Goal: Task Accomplishment & Management: Manage account settings

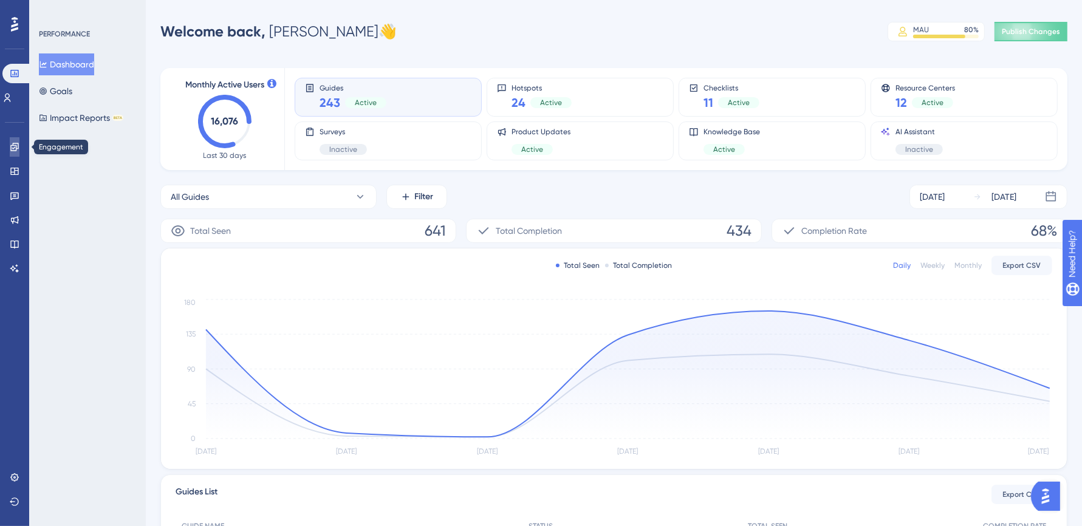
click at [14, 145] on icon at bounding box center [14, 147] width 8 height 8
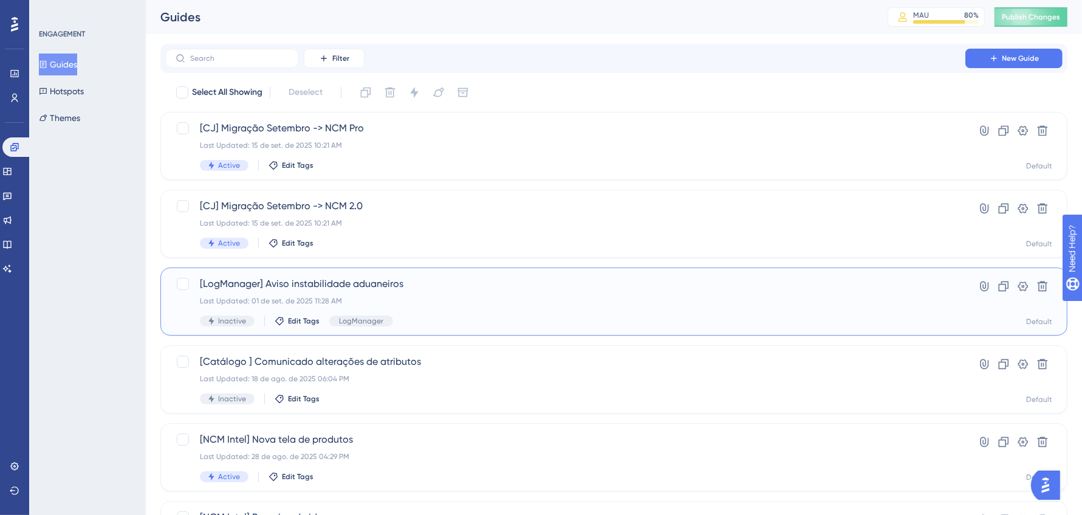
click at [476, 270] on div "[LogManager] Aviso instabilidade aduaneiros Last Updated: 01 de set. de 2025 11…" at bounding box center [613, 301] width 907 height 68
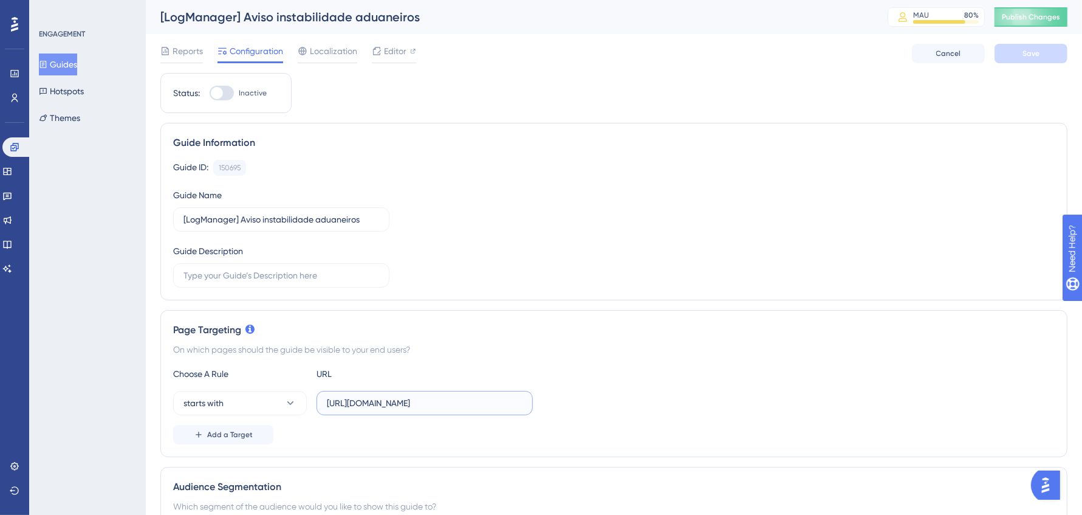
click at [422, 403] on input "https://logmanager.logcomex.io/workspace" at bounding box center [425, 402] width 196 height 13
click at [399, 399] on input "https://logmanager.logcomex.io/workspace" at bounding box center [425, 402] width 196 height 13
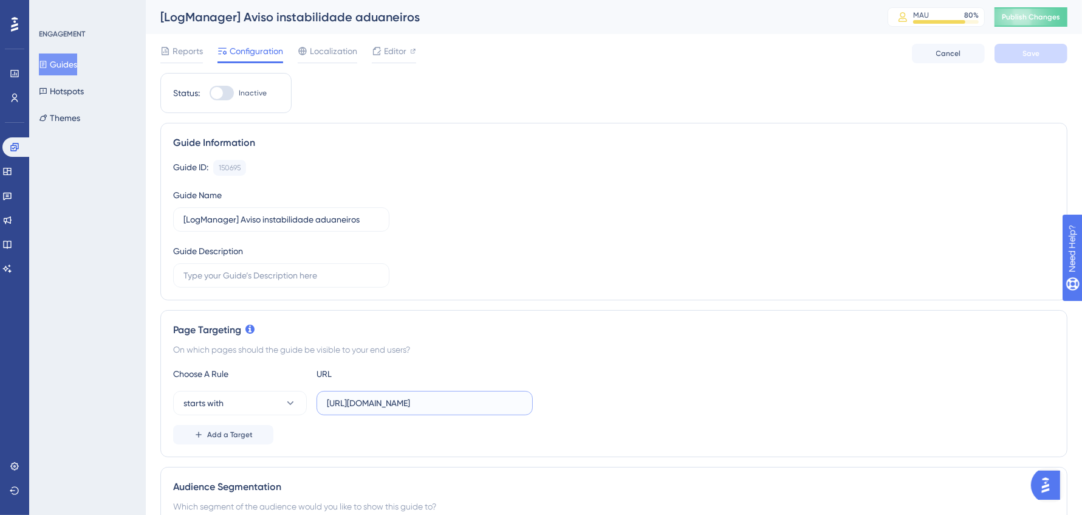
click at [399, 399] on input "https://logmanager.logcomex.io/workspace" at bounding box center [425, 402] width 196 height 13
click at [381, 53] on icon at bounding box center [377, 51] width 10 height 10
click at [194, 41] on div "Reports Configuration Localization Editor Cancel Save" at bounding box center [613, 53] width 907 height 39
click at [77, 60] on button "Guides" at bounding box center [58, 64] width 38 height 22
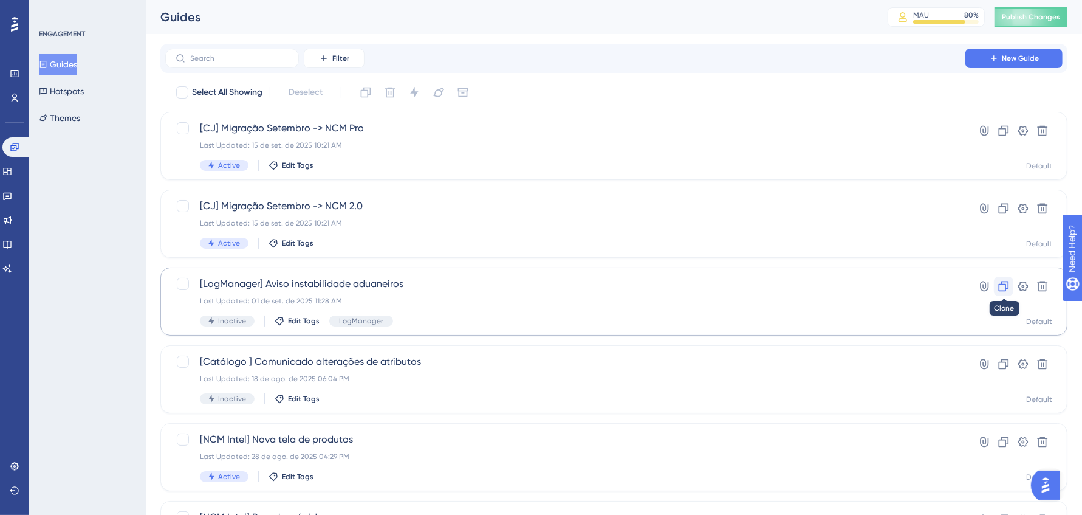
click at [1002, 283] on icon at bounding box center [1004, 286] width 10 height 10
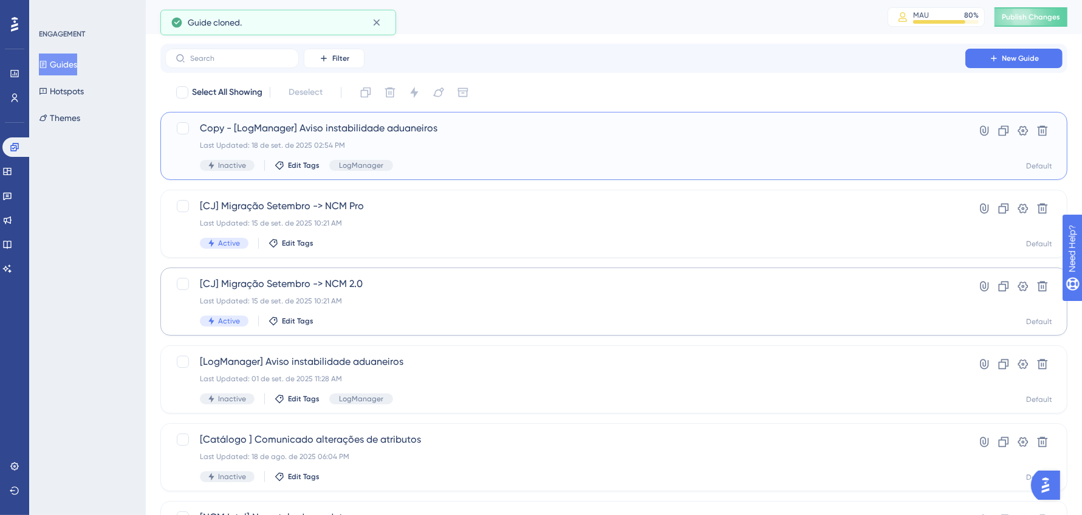
click at [446, 134] on span "Copy - [LogManager] Aviso instabilidade aduaneiros" at bounding box center [565, 128] width 731 height 15
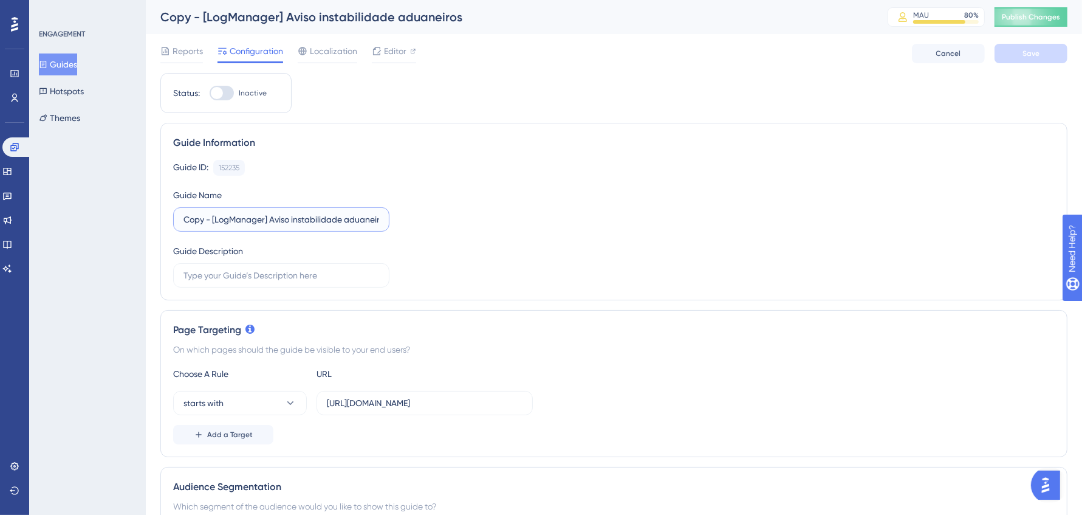
drag, startPoint x: 213, startPoint y: 216, endPoint x: 59, endPoint y: 216, distance: 153.8
drag, startPoint x: 242, startPoint y: 221, endPoint x: 487, endPoint y: 213, distance: 245.0
click at [487, 213] on div "Guide ID: 152235 Copy Guide Name [LogManager] Aviso instabilidade aduaneiros Gu…" at bounding box center [614, 224] width 882 height 128
drag, startPoint x: 240, startPoint y: 216, endPoint x: 453, endPoint y: 217, distance: 213.3
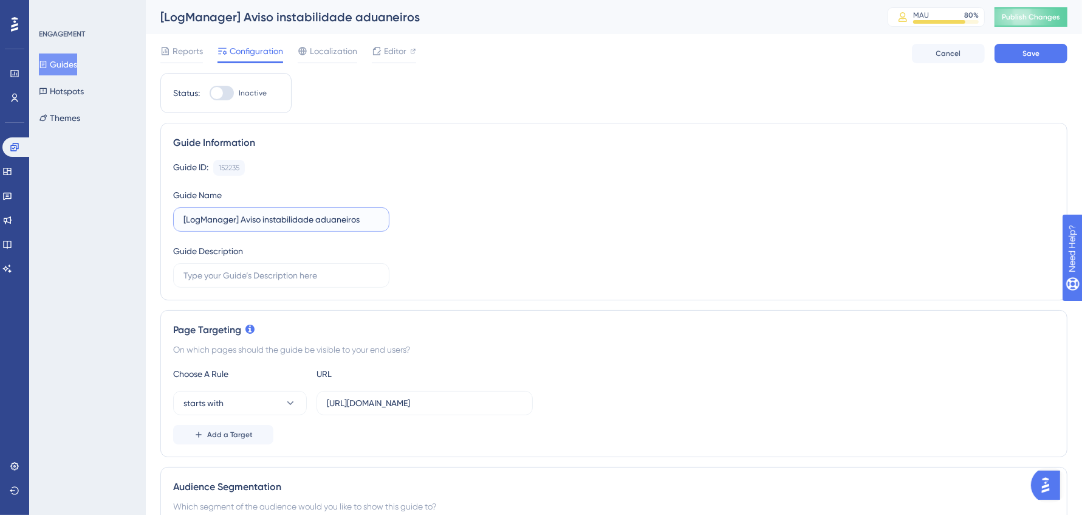
click at [453, 217] on div "Guide ID: 152235 Copy Guide Name [LogManager] Aviso instabilidade aduaneiros Gu…" at bounding box center [614, 224] width 882 height 128
paste input "de Manutenção Programada"
type input "[LogManager] Aviso de Manutenção Programada"
click at [484, 171] on div "Guide ID: 152235 Copy" at bounding box center [614, 168] width 882 height 16
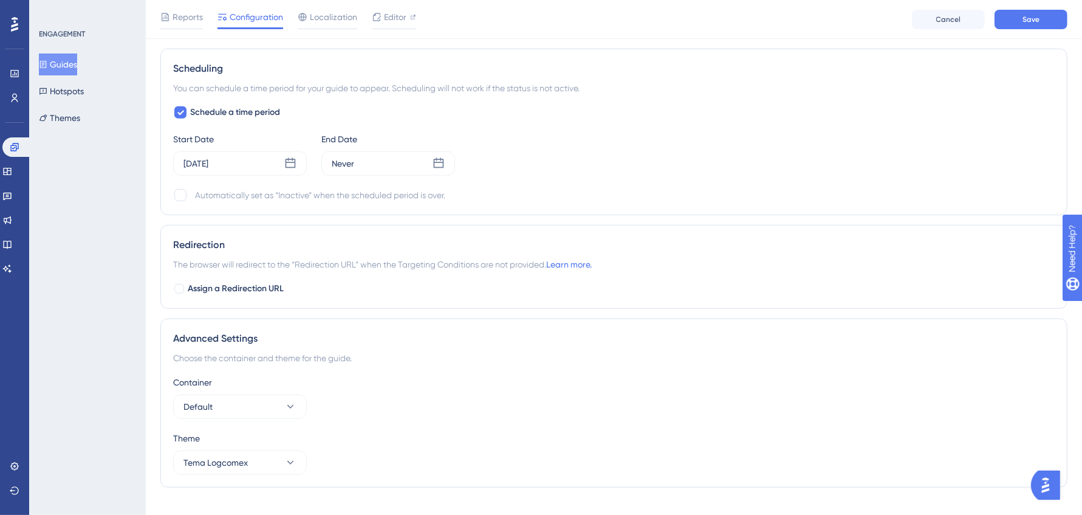
scroll to position [873, 0]
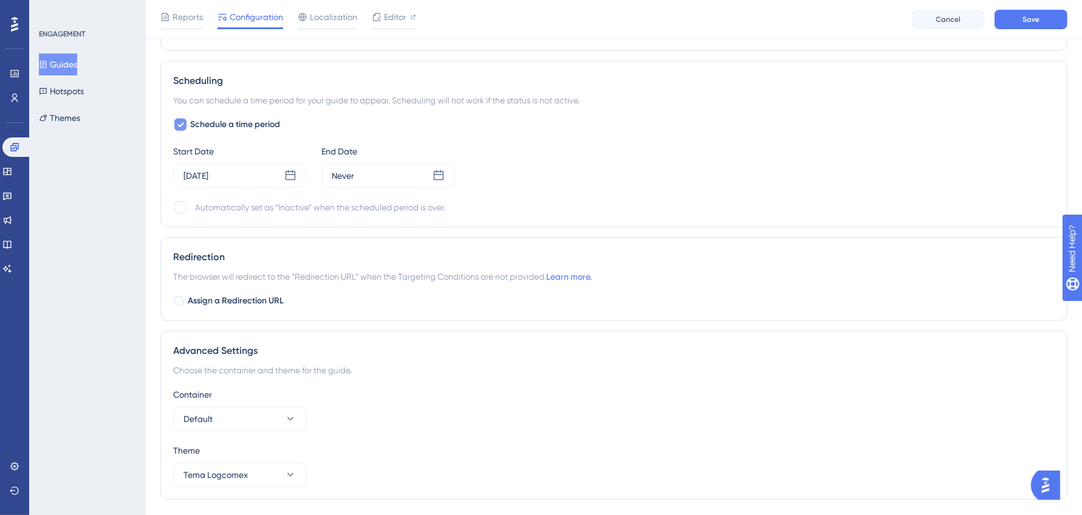
click at [179, 124] on icon at bounding box center [180, 125] width 7 height 10
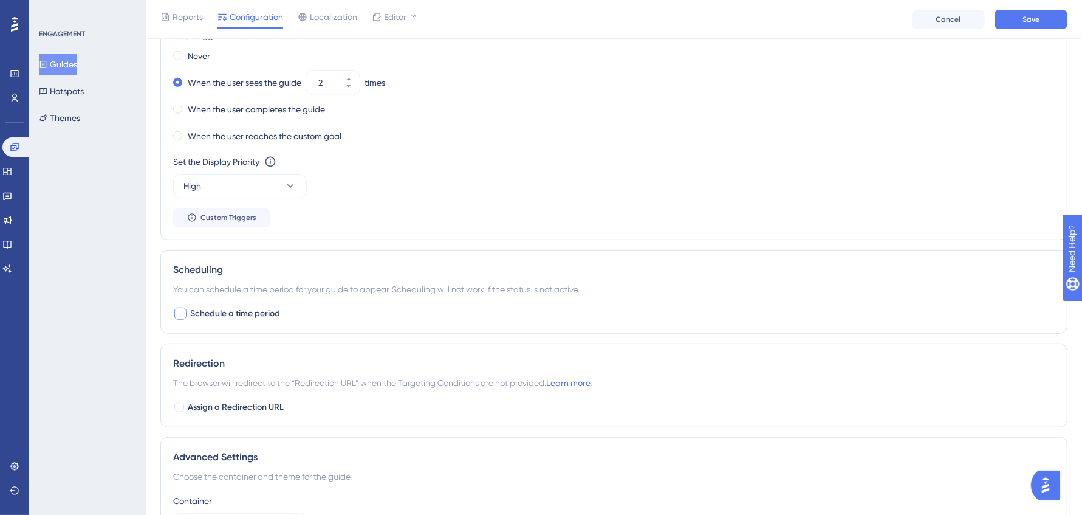
scroll to position [662, 0]
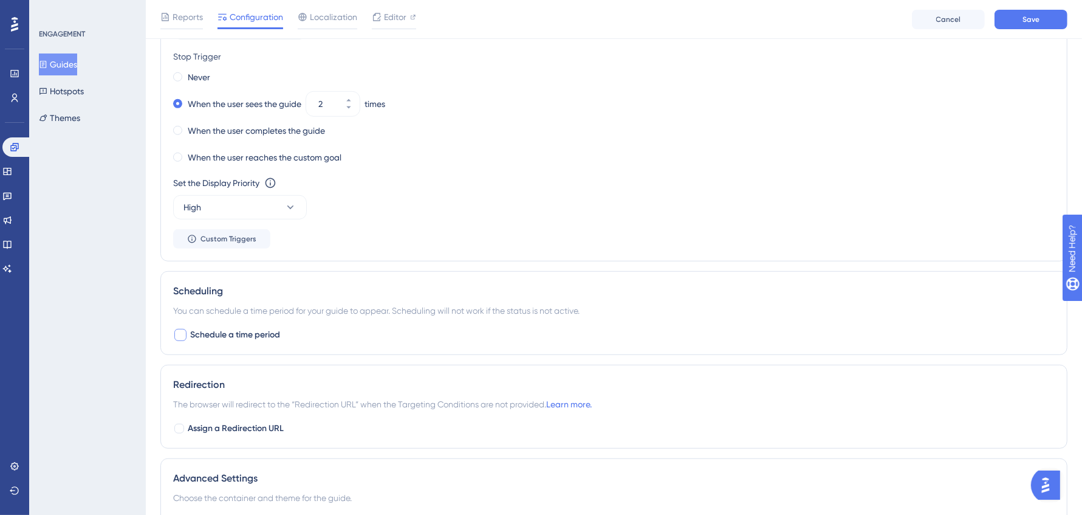
click at [182, 331] on div at bounding box center [180, 335] width 12 height 12
checkbox input "true"
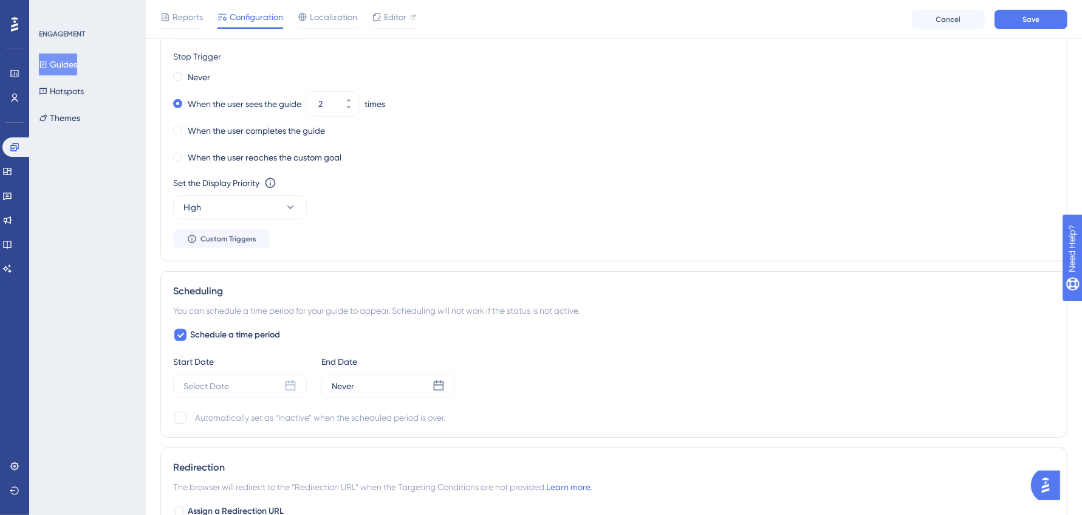
click at [366, 365] on div "End Date Never" at bounding box center [389, 376] width 134 height 44
click at [366, 383] on div "Never" at bounding box center [389, 386] width 134 height 24
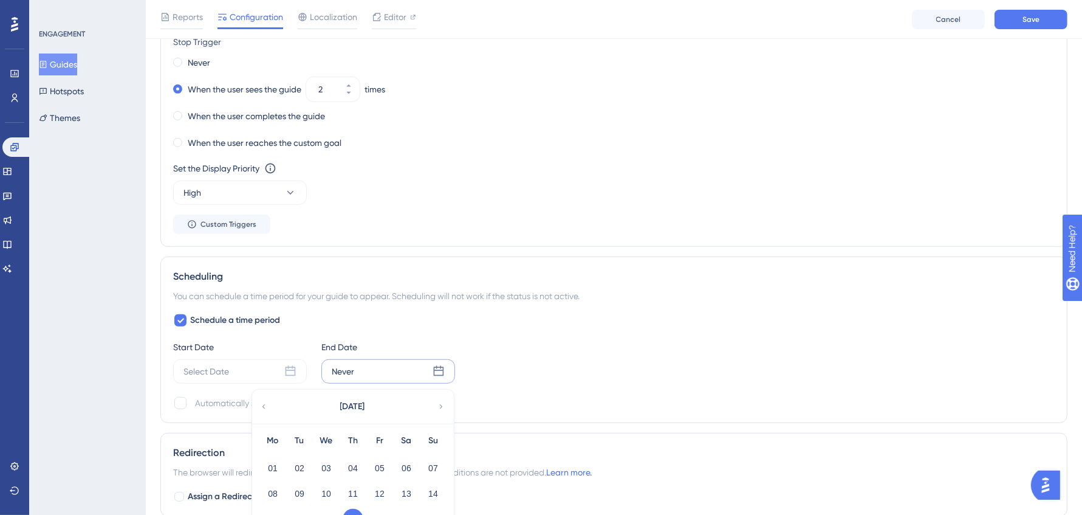
scroll to position [754, 0]
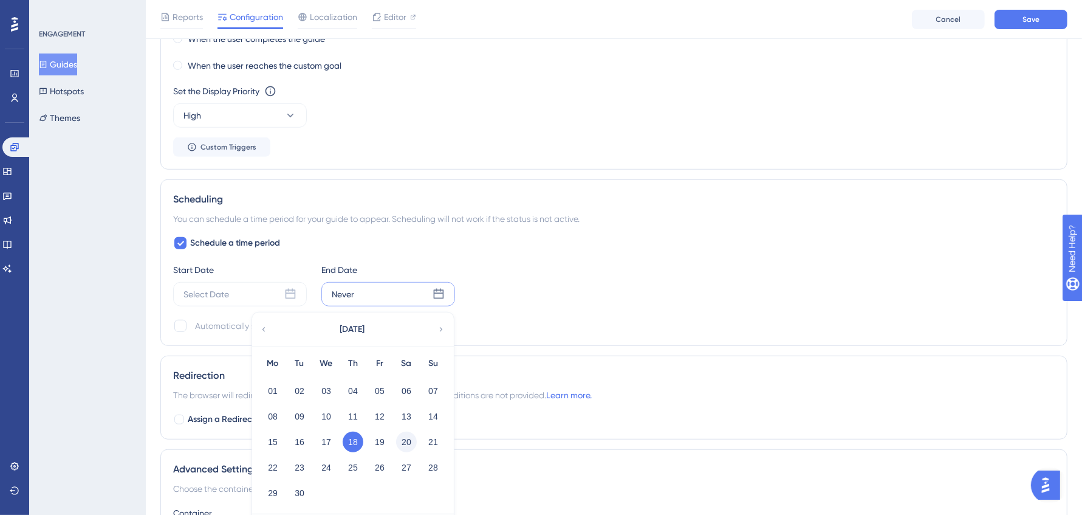
click at [402, 438] on button "20" at bounding box center [406, 442] width 21 height 21
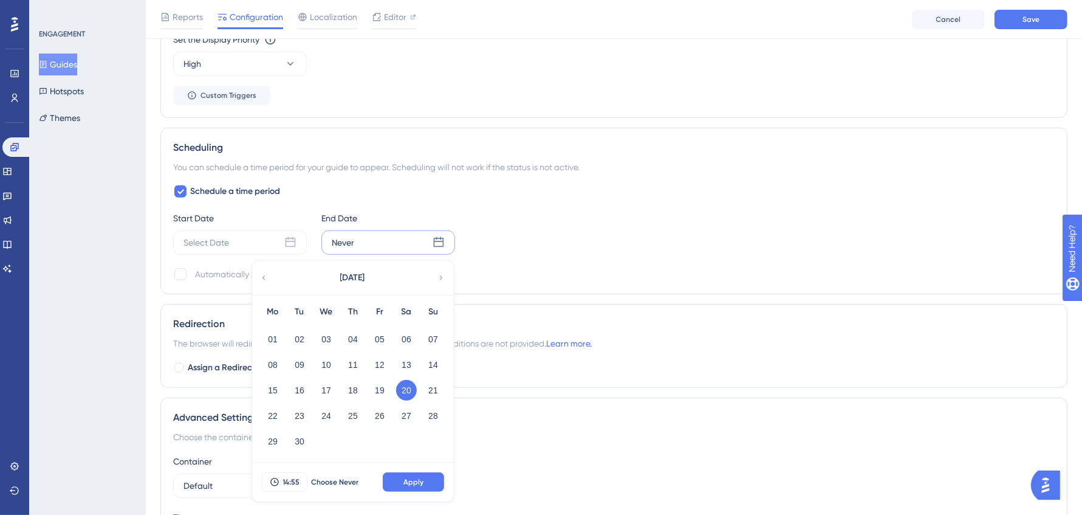
scroll to position [880, 0]
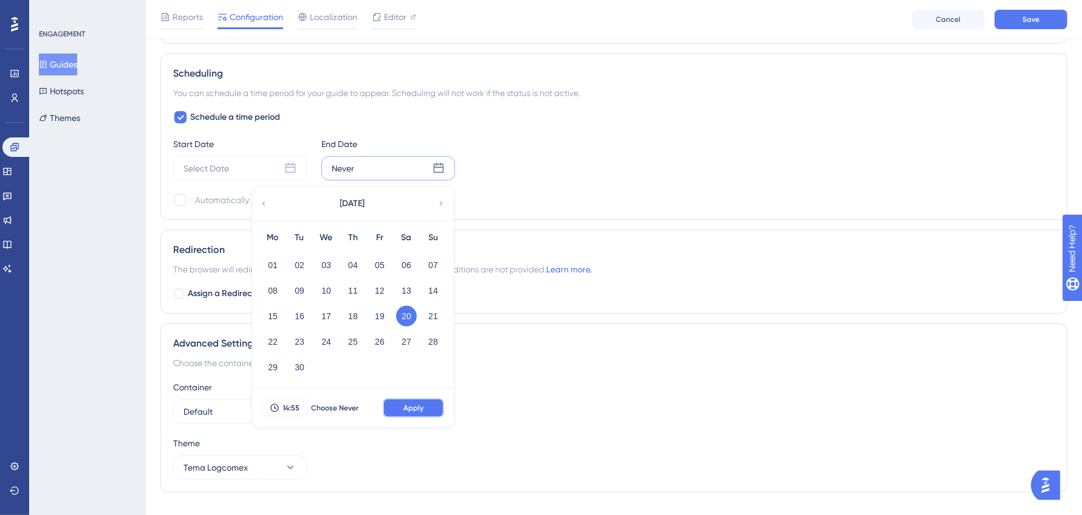
click at [412, 403] on span "Apply" at bounding box center [414, 408] width 20 height 10
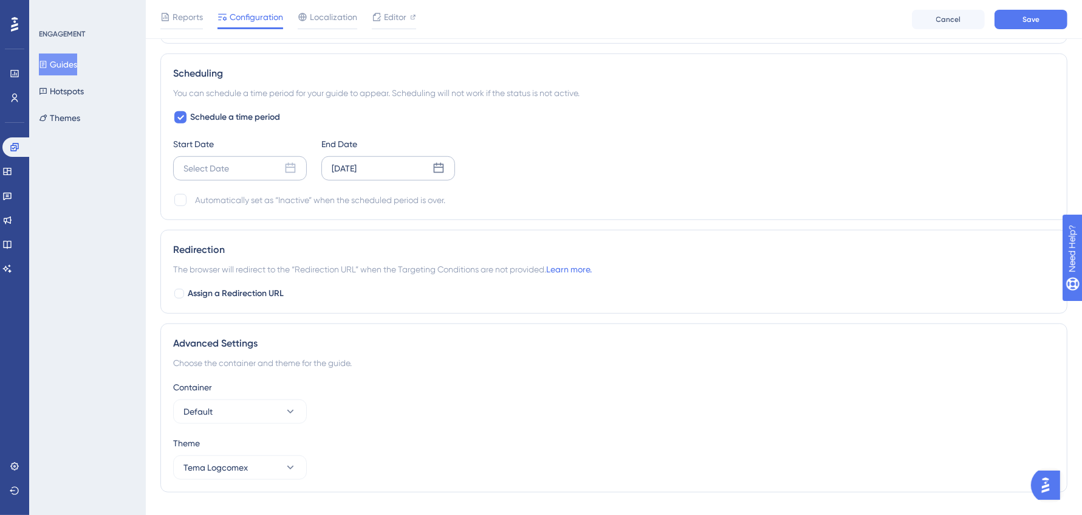
click at [241, 166] on div "Select Date" at bounding box center [240, 168] width 134 height 24
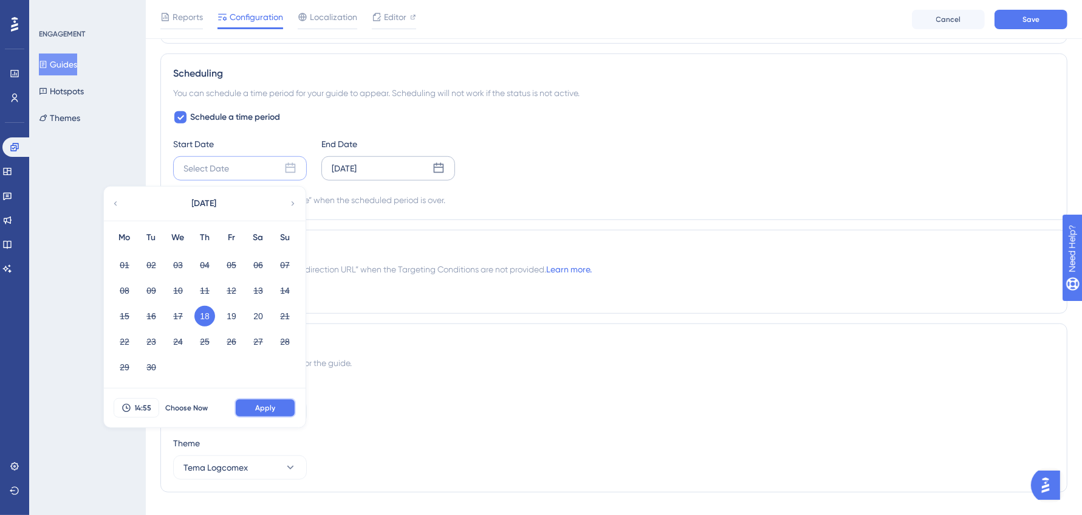
click at [261, 403] on span "Apply" at bounding box center [265, 408] width 20 height 10
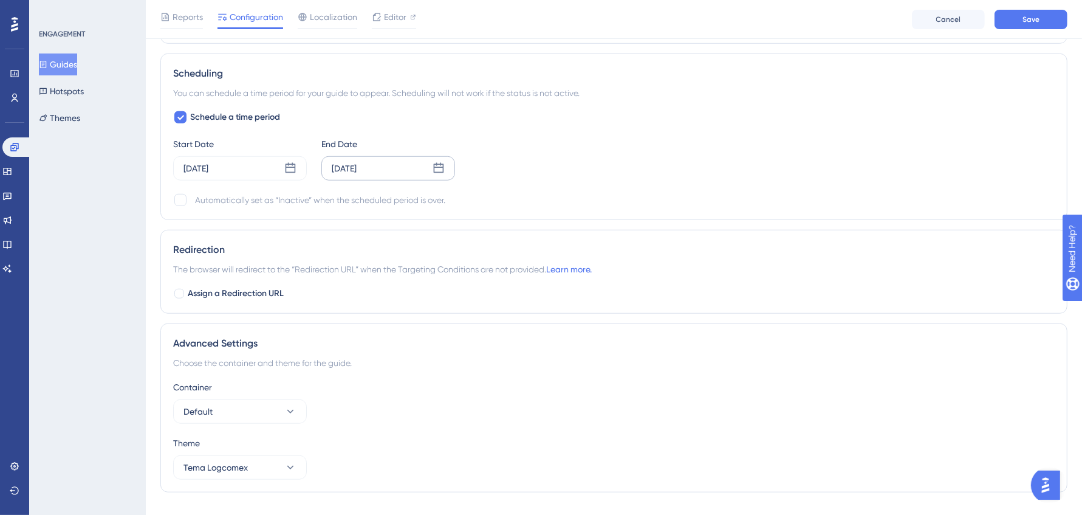
drag, startPoint x: 185, startPoint y: 192, endPoint x: 266, endPoint y: 215, distance: 83.9
click at [184, 194] on div at bounding box center [180, 200] width 12 height 12
checkbox input "true"
click at [222, 111] on span "Schedule a time period" at bounding box center [235, 117] width 90 height 15
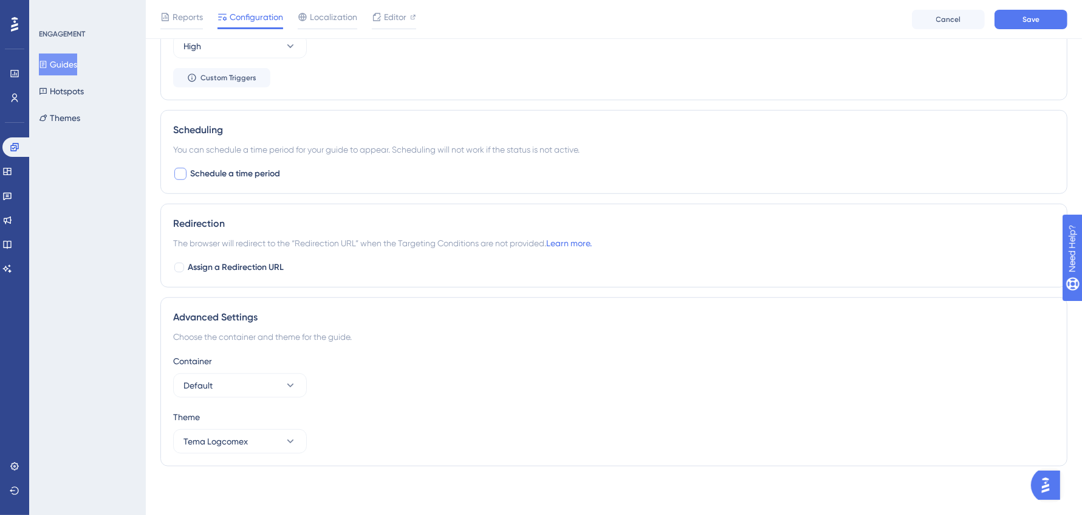
scroll to position [819, 0]
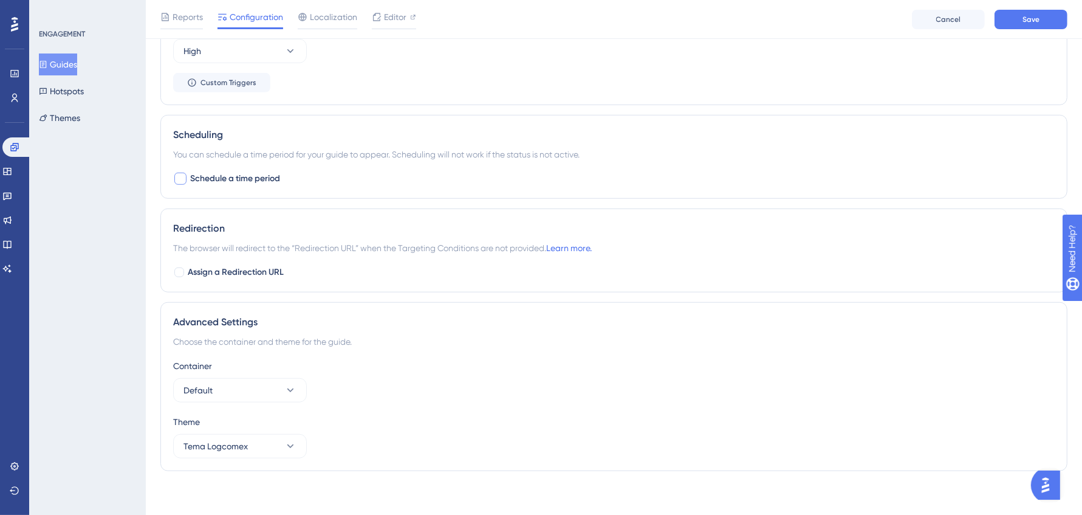
click at [241, 171] on span "Schedule a time period" at bounding box center [235, 178] width 90 height 15
checkbox input "true"
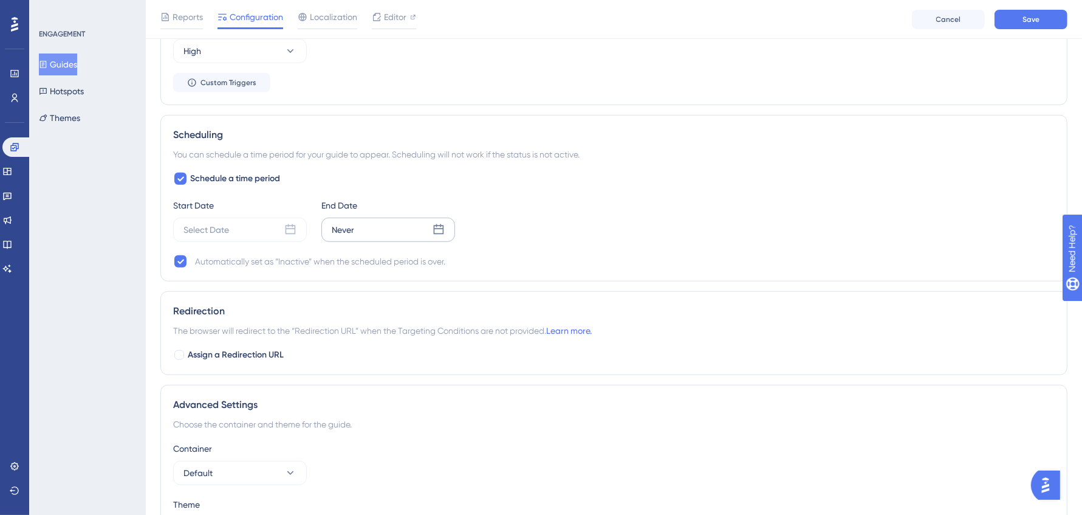
click at [355, 227] on div "Never" at bounding box center [389, 230] width 134 height 24
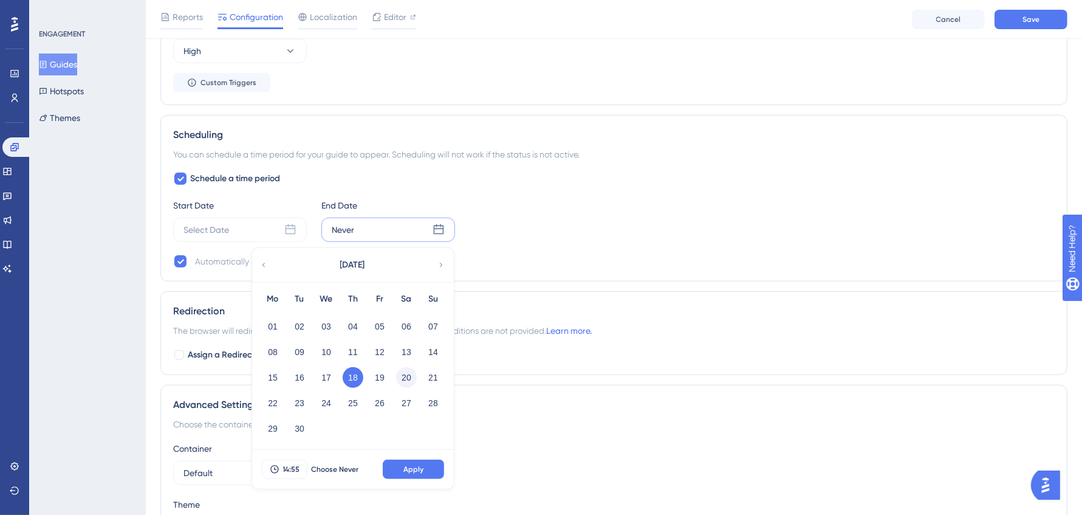
click at [412, 367] on button "20" at bounding box center [406, 377] width 21 height 21
click at [421, 459] on button "Apply" at bounding box center [413, 468] width 61 height 19
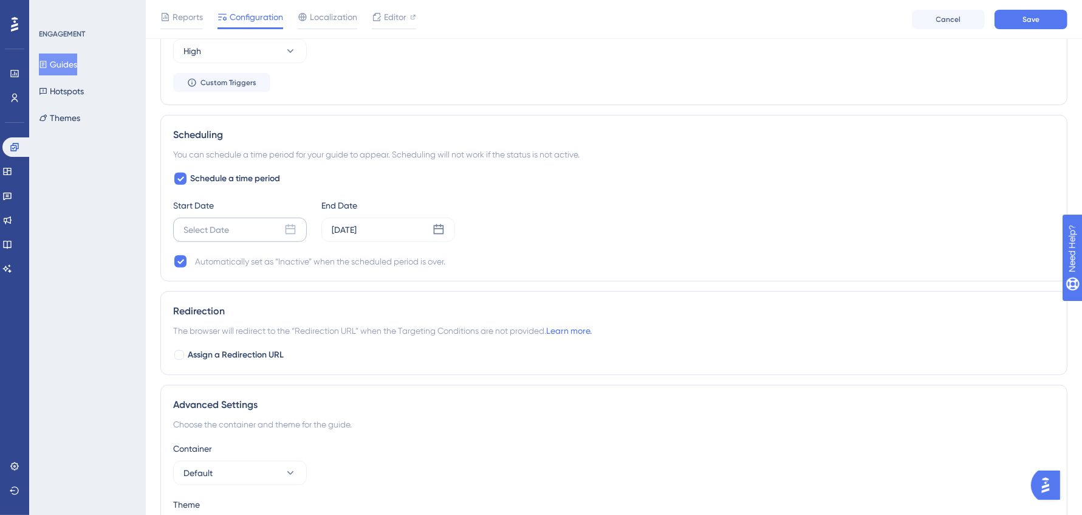
drag, startPoint x: 271, startPoint y: 210, endPoint x: 274, endPoint y: 222, distance: 12.5
click at [270, 211] on div "Start Date Select Date" at bounding box center [240, 220] width 134 height 44
click at [275, 225] on div "Select Date" at bounding box center [240, 230] width 134 height 24
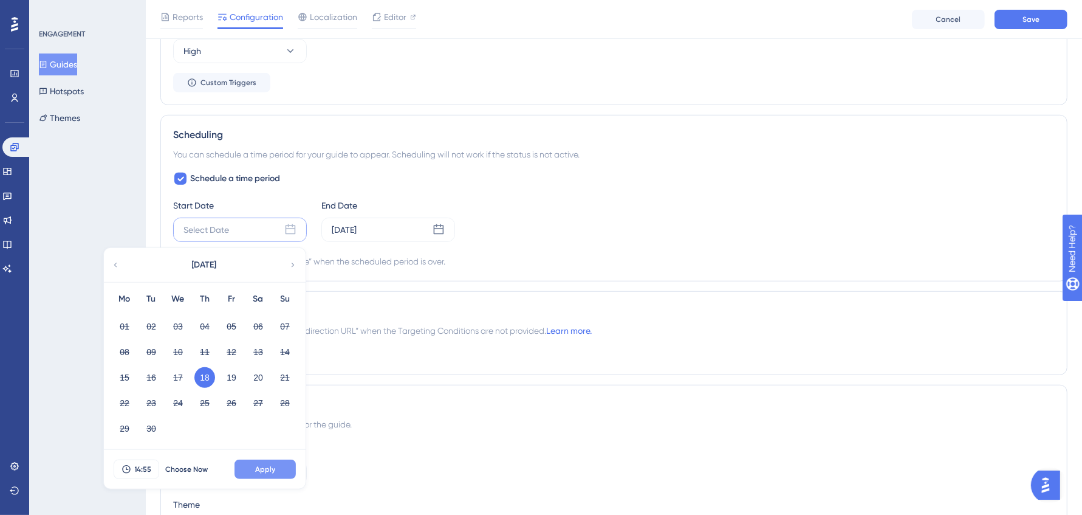
click at [287, 461] on button "Apply" at bounding box center [265, 468] width 61 height 19
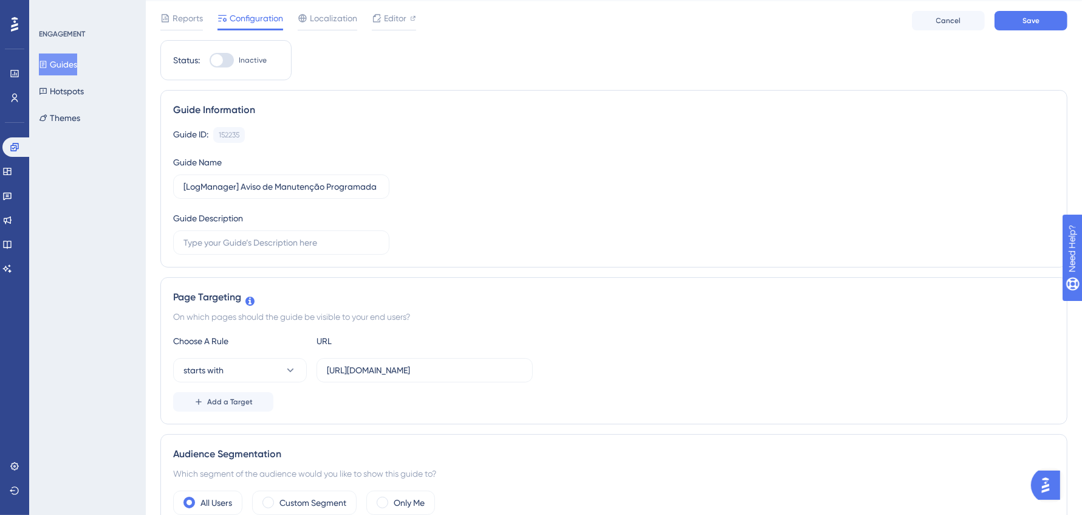
scroll to position [0, 0]
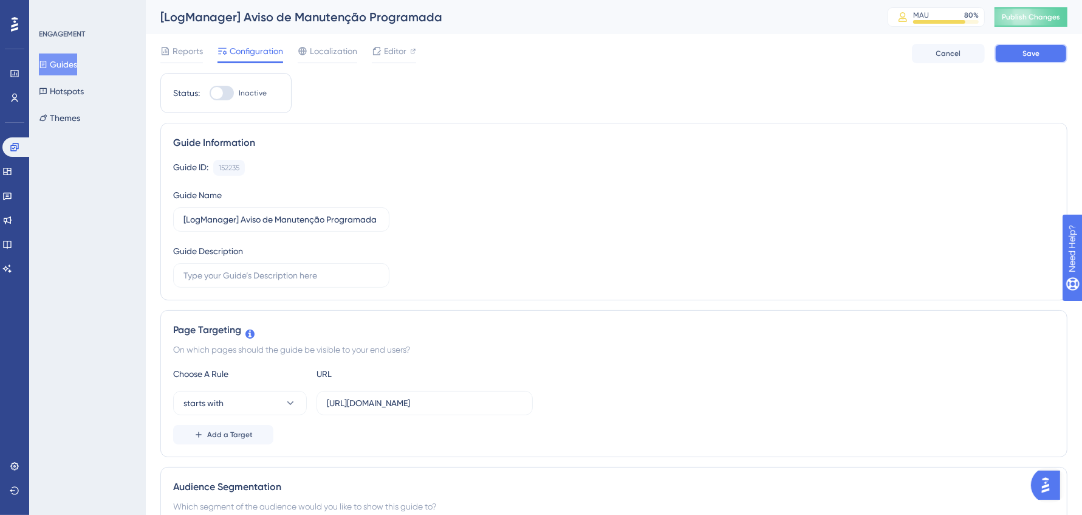
click at [1038, 49] on span "Save" at bounding box center [1031, 54] width 17 height 10
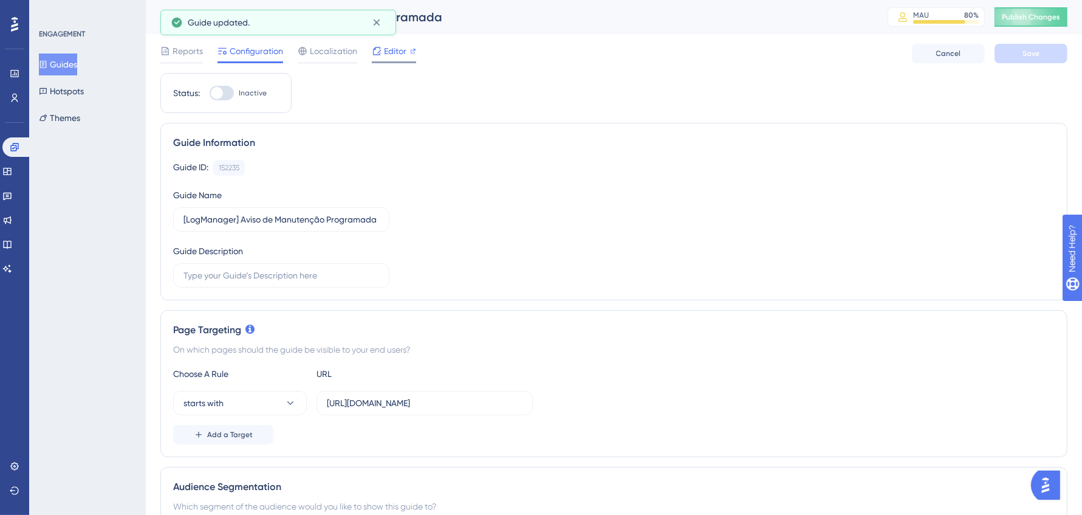
click at [398, 45] on span "Editor" at bounding box center [395, 51] width 22 height 15
click at [328, 46] on span "Localization" at bounding box center [333, 51] width 47 height 15
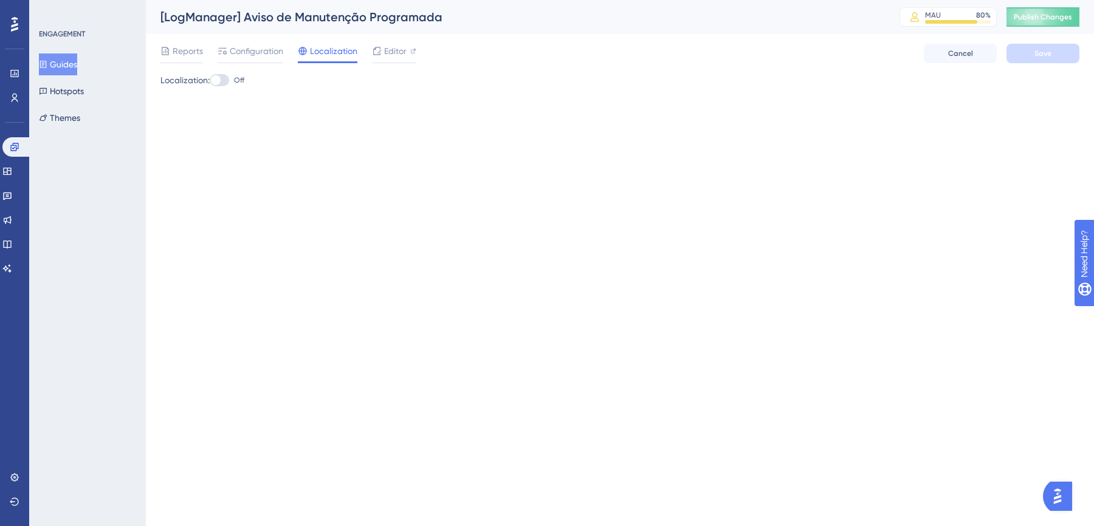
click at [227, 74] on div at bounding box center [219, 80] width 19 height 12
click at [210, 80] on input "Off" at bounding box center [209, 80] width 1 height 1
checkbox input "true"
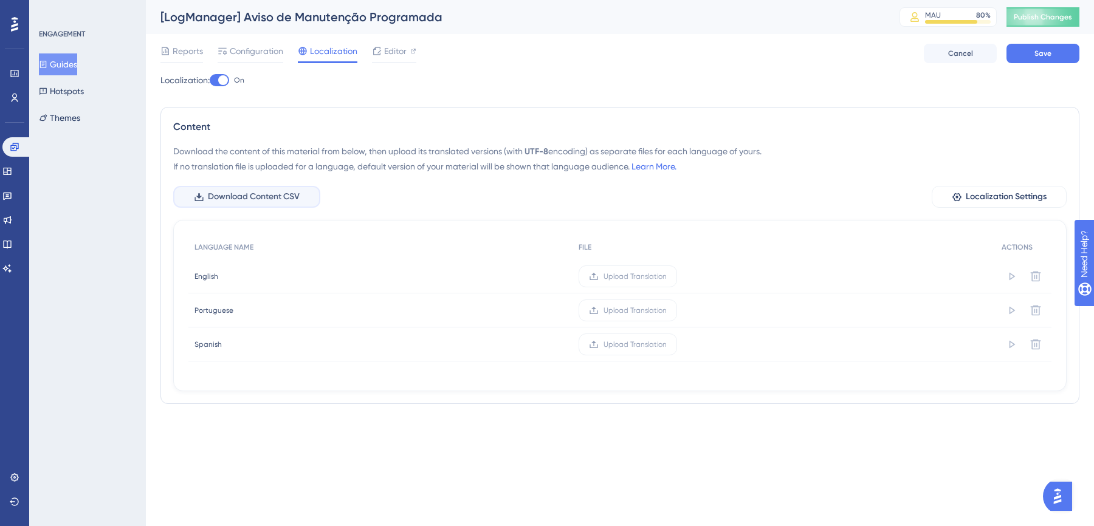
click at [282, 186] on button "Download Content CSV" at bounding box center [246, 197] width 147 height 22
click at [481, 403] on div "Localization: On Content Download the content of this material from below, then…" at bounding box center [619, 243] width 919 height 341
click at [654, 269] on label "Upload Translation" at bounding box center [628, 277] width 98 height 22
click at [667, 277] on input "Upload Translation" at bounding box center [667, 277] width 0 height 0
click at [605, 350] on label "Upload Translation" at bounding box center [614, 345] width 98 height 22
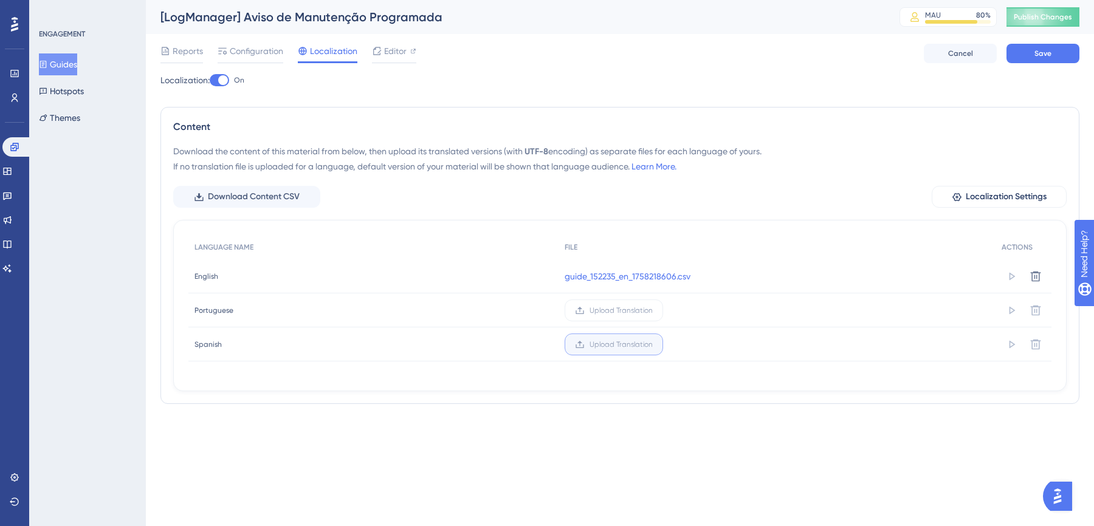
click at [653, 345] on input "Upload Translation" at bounding box center [653, 345] width 0 height 0
click at [579, 394] on div "Content Download the content of this material from below, then upload its trans…" at bounding box center [619, 255] width 919 height 297
click at [611, 342] on span "Upload Translation" at bounding box center [621, 345] width 63 height 10
click at [653, 345] on input "Upload Translation" at bounding box center [653, 345] width 0 height 0
click at [1042, 67] on div "Reports Configuration Localization Editor Cancel Save" at bounding box center [619, 53] width 919 height 39
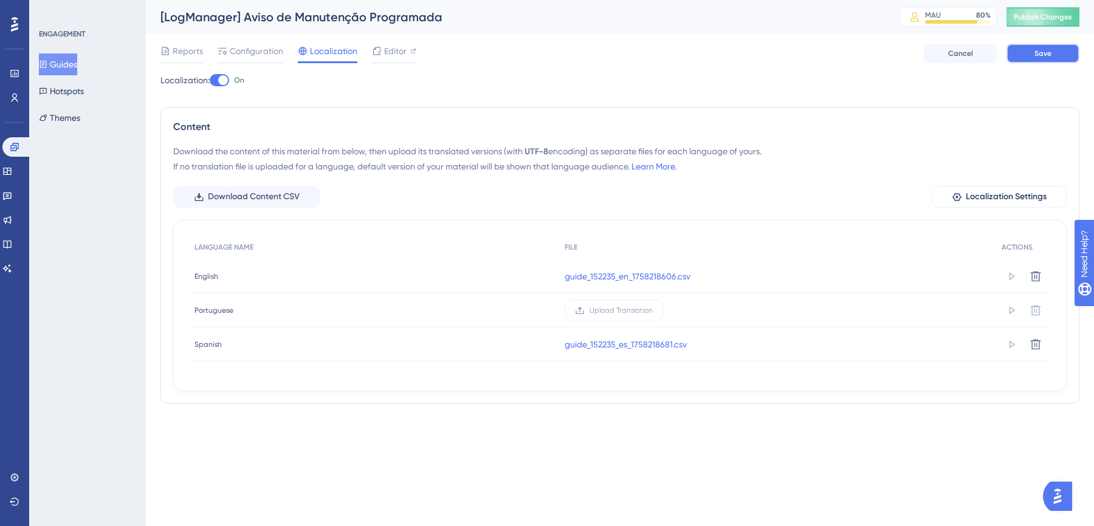
click at [1045, 51] on span "Save" at bounding box center [1042, 54] width 17 height 10
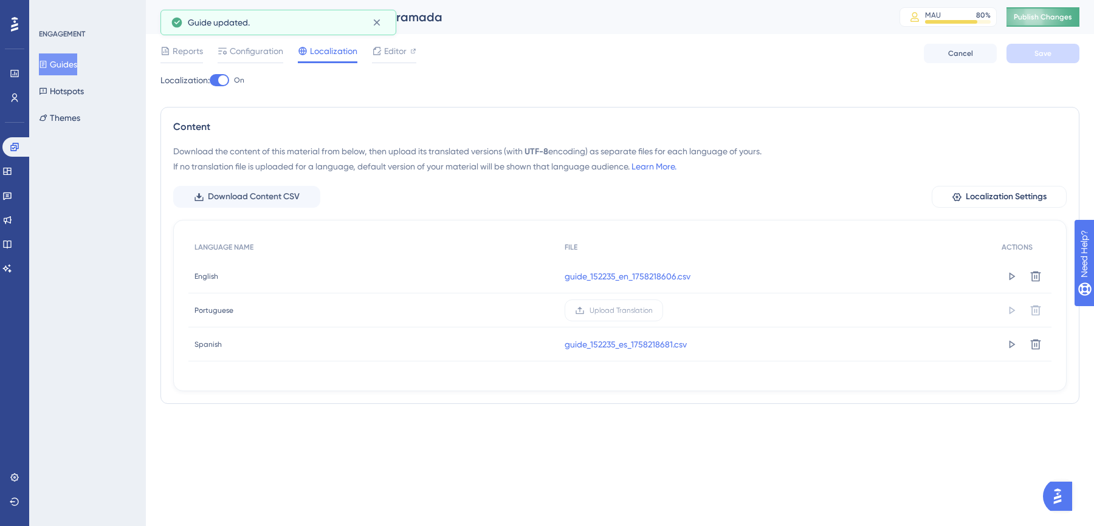
click at [1045, 12] on span "Publish Changes" at bounding box center [1043, 17] width 58 height 10
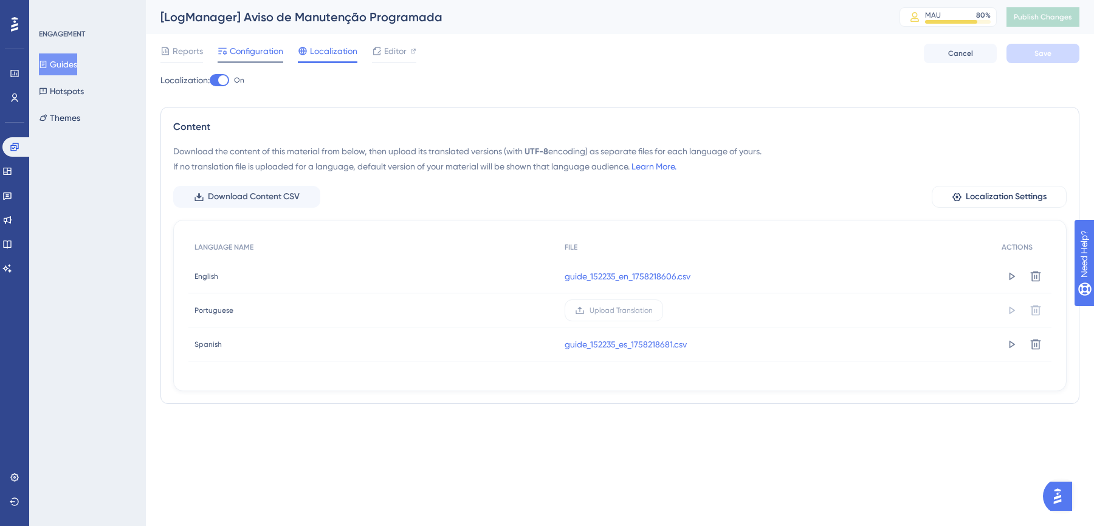
click at [262, 52] on span "Configuration" at bounding box center [256, 51] width 53 height 15
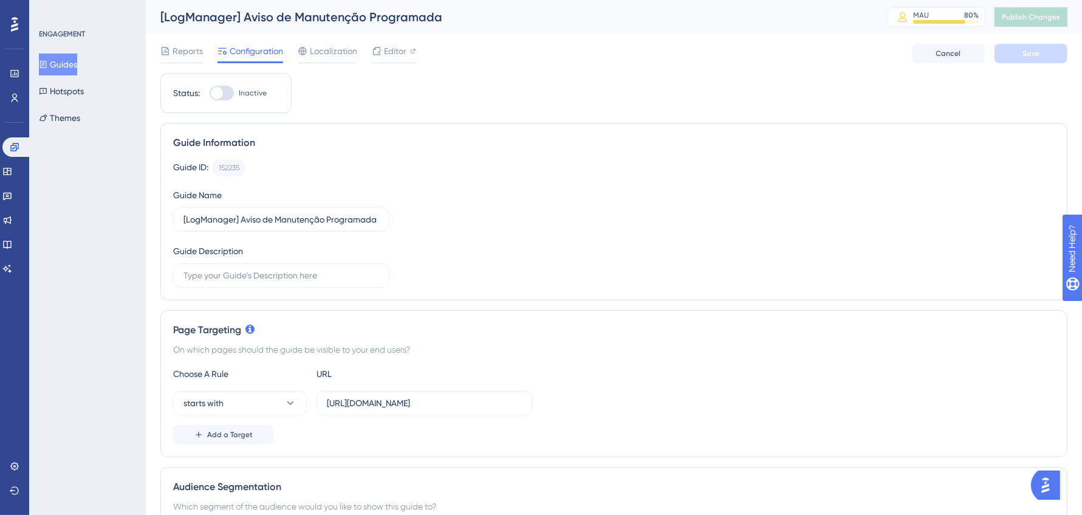
click at [219, 95] on div at bounding box center [217, 93] width 12 height 12
click at [210, 94] on input "Inactive" at bounding box center [209, 93] width 1 height 1
checkbox input "true"
click at [1006, 50] on button "Save" at bounding box center [1031, 53] width 73 height 19
click at [1053, 19] on button "Publish Changes" at bounding box center [1031, 16] width 73 height 19
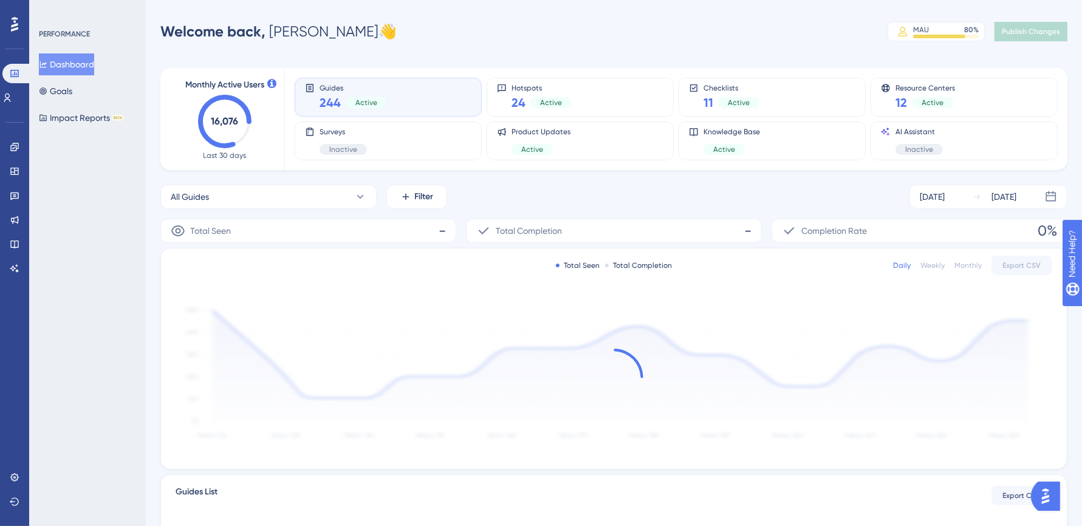
click at [20, 136] on div "Engagement Widgets Feedback Product Updates Knowledge Base AI Assistant" at bounding box center [14, 193] width 19 height 171
click at [13, 149] on icon at bounding box center [14, 147] width 8 height 8
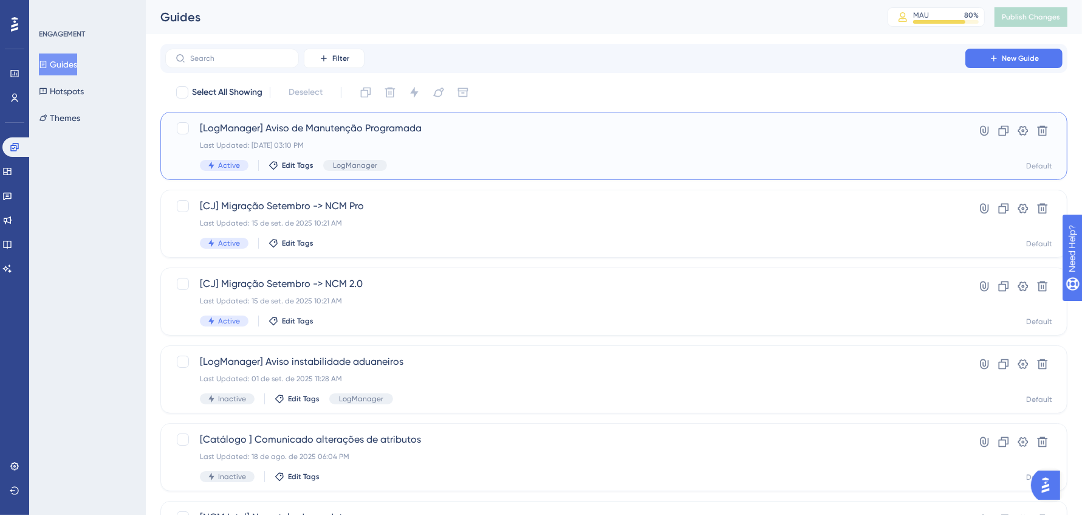
click at [486, 154] on div "[LogManager] Aviso de Manutenção Programada Last Updated: 18 de set. de 2025 03…" at bounding box center [565, 146] width 731 height 50
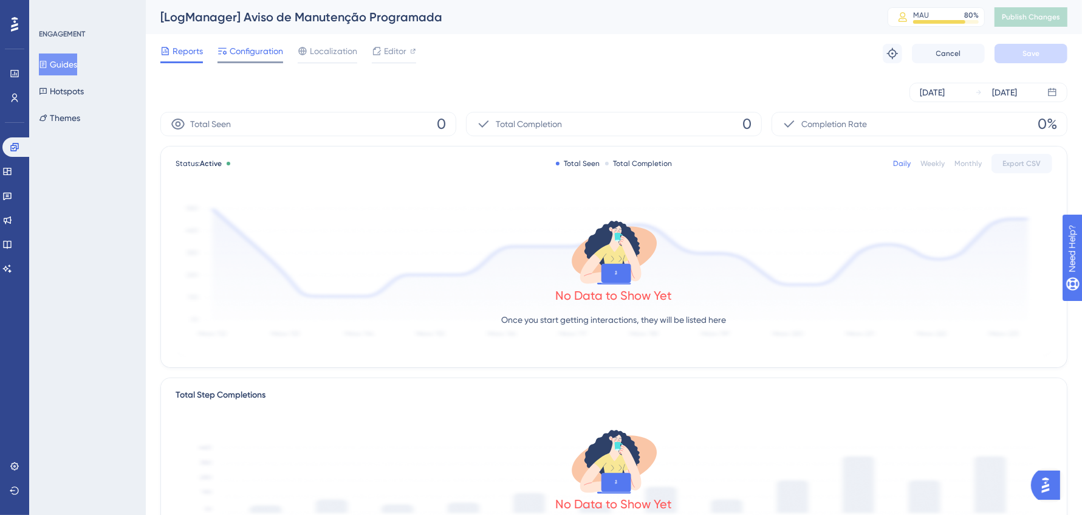
click at [265, 49] on span "Configuration" at bounding box center [256, 51] width 53 height 15
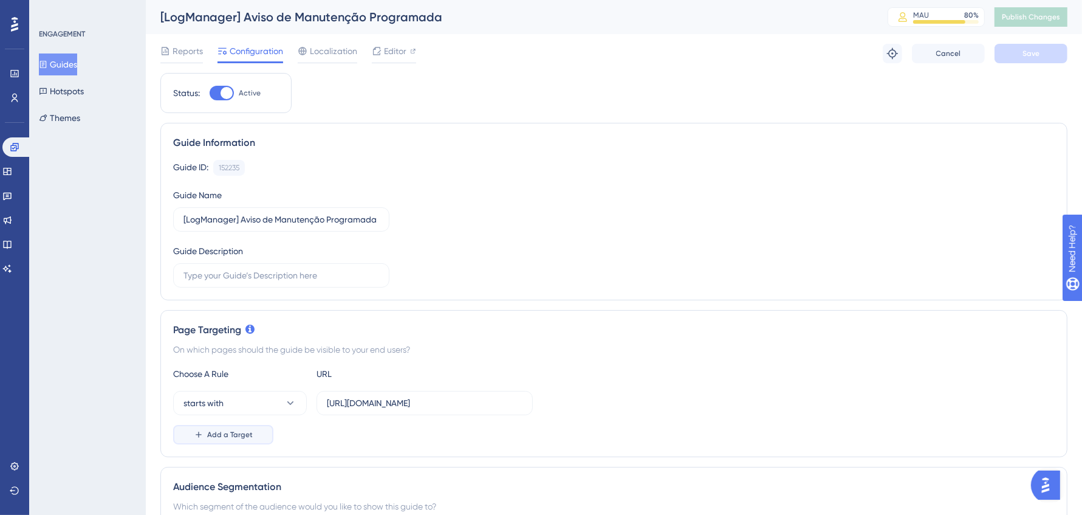
click at [252, 435] on button "Add a Target" at bounding box center [223, 434] width 100 height 19
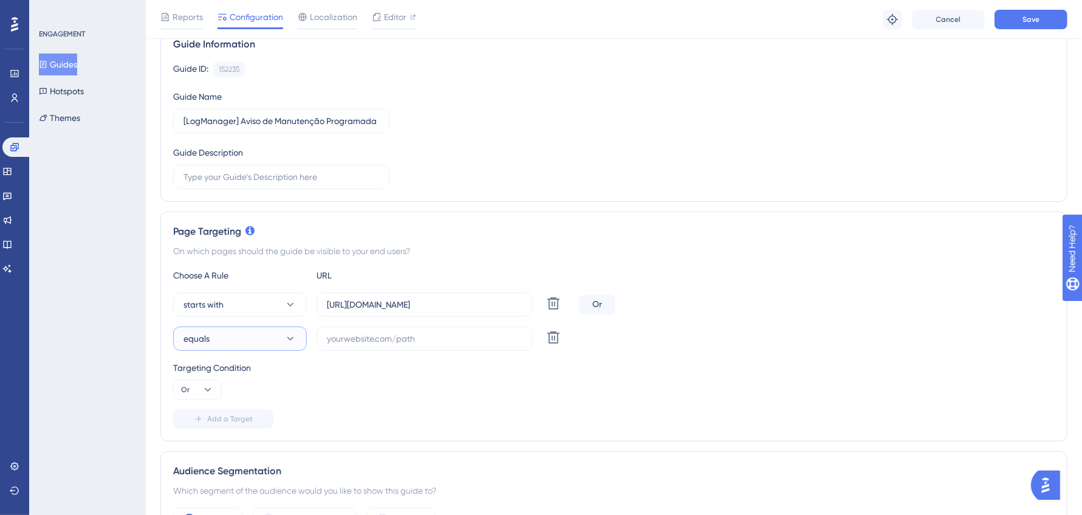
click at [246, 326] on button "equals" at bounding box center [240, 338] width 134 height 24
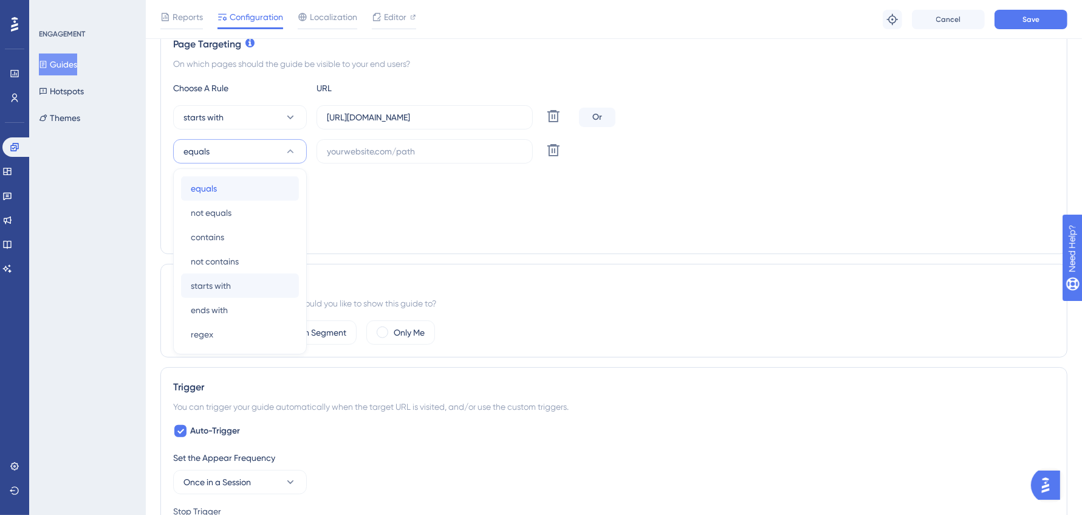
drag, startPoint x: 253, startPoint y: 188, endPoint x: 242, endPoint y: 276, distance: 88.8
click at [242, 276] on div "equals equals not equals not equals contains contains not contains not contains…" at bounding box center [240, 261] width 118 height 170
click at [219, 273] on div "starts with starts with" at bounding box center [240, 285] width 98 height 24
click at [392, 149] on input "text" at bounding box center [425, 151] width 196 height 13
paste input "https://logcomex.net/"
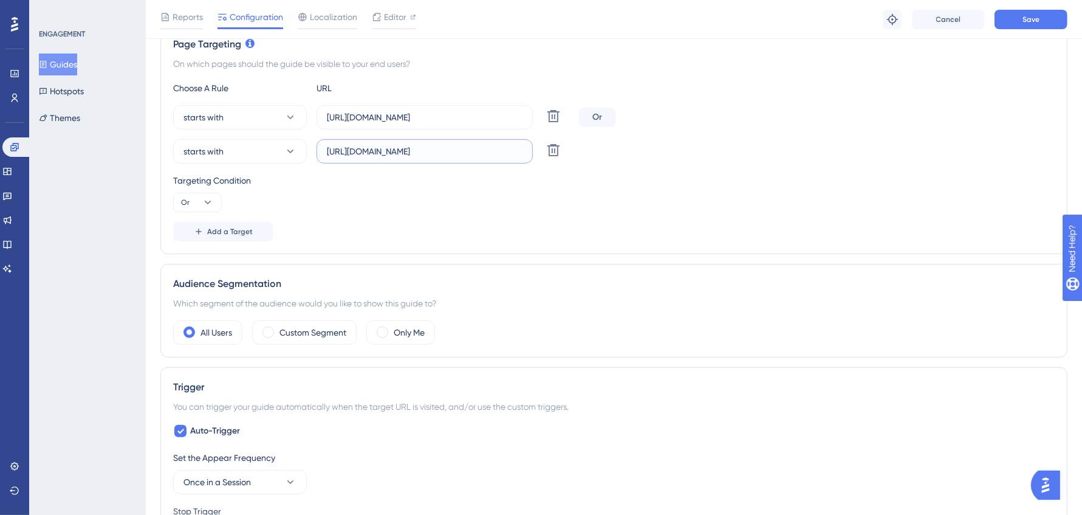
type input "https://logcomex.net/"
click at [749, 187] on div "Targeting Condition Or" at bounding box center [614, 192] width 882 height 39
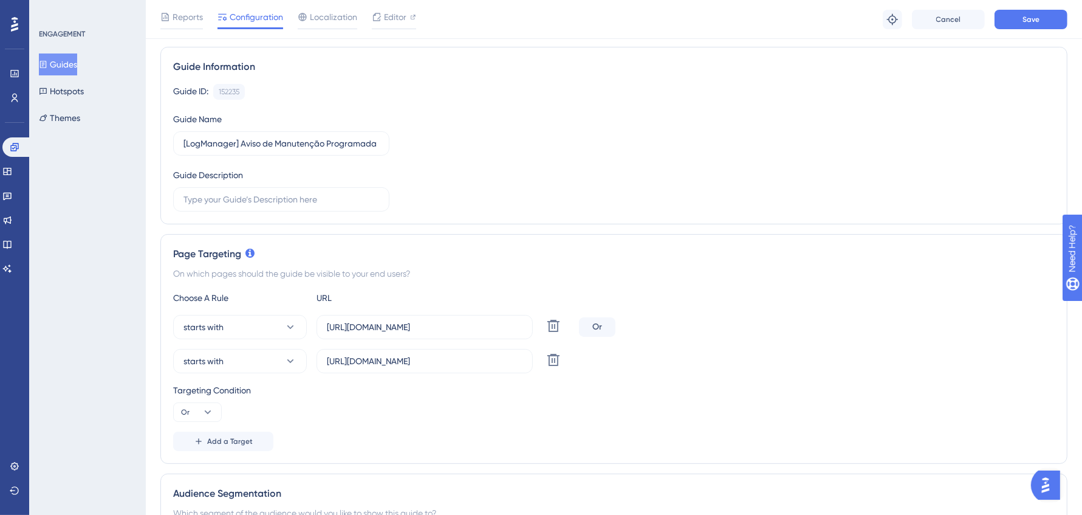
scroll to position [0, 0]
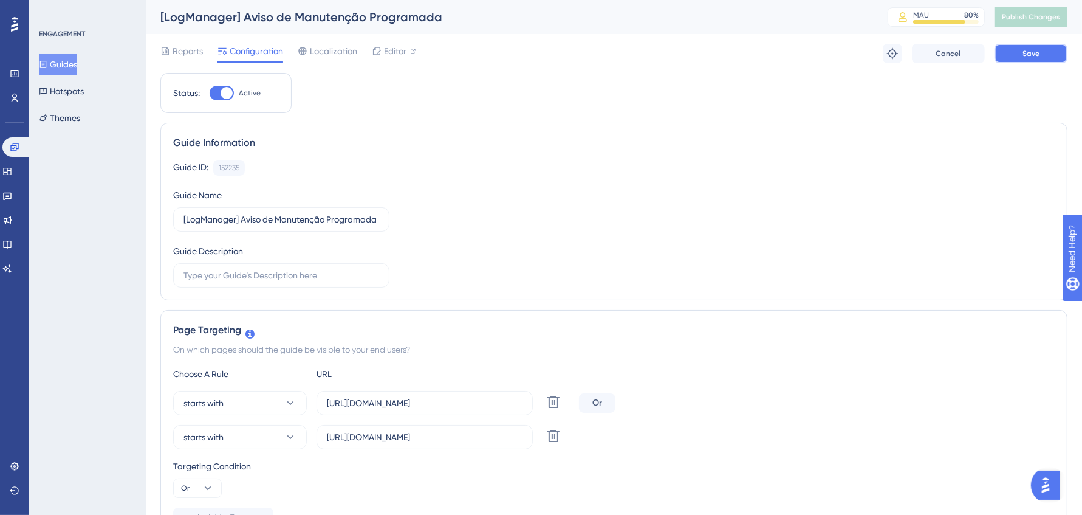
click at [1053, 56] on button "Save" at bounding box center [1031, 53] width 73 height 19
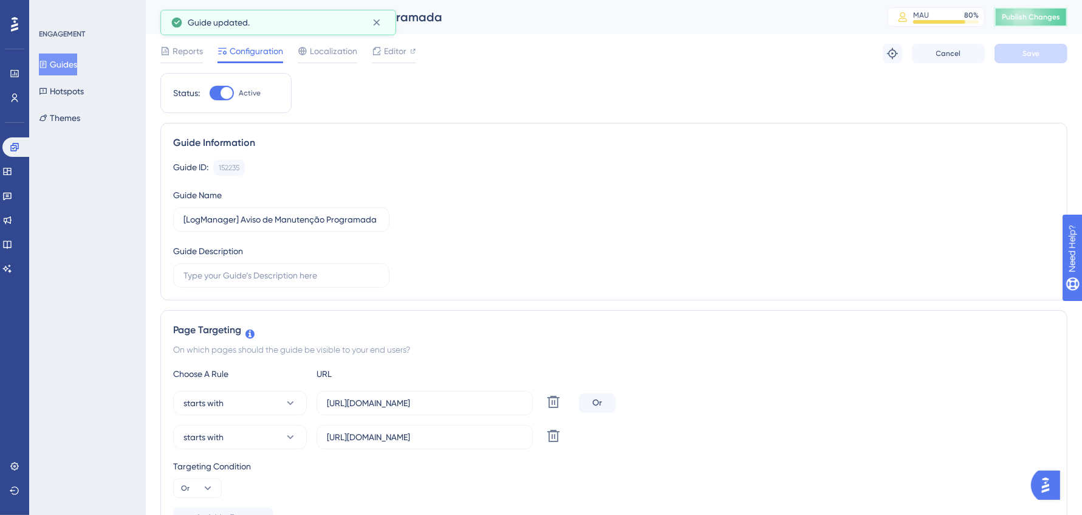
click at [1047, 19] on span "Publish Changes" at bounding box center [1031, 17] width 58 height 10
